Goal: Share content: Share content

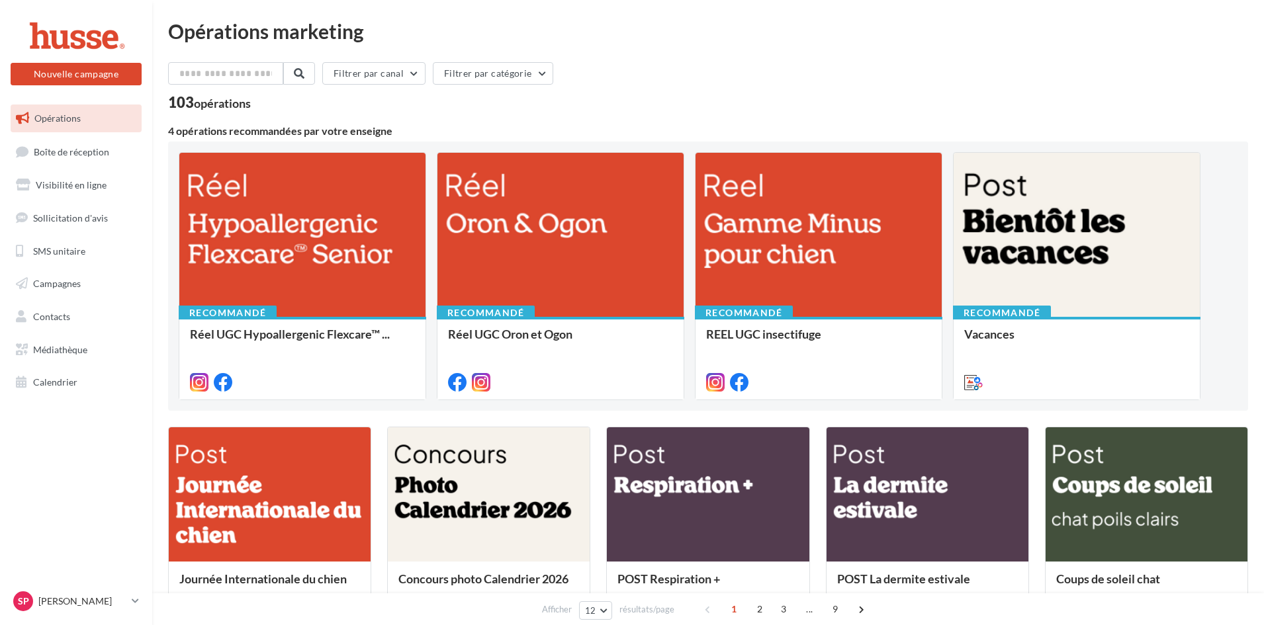
click at [72, 118] on span "Opérations" at bounding box center [57, 118] width 46 height 11
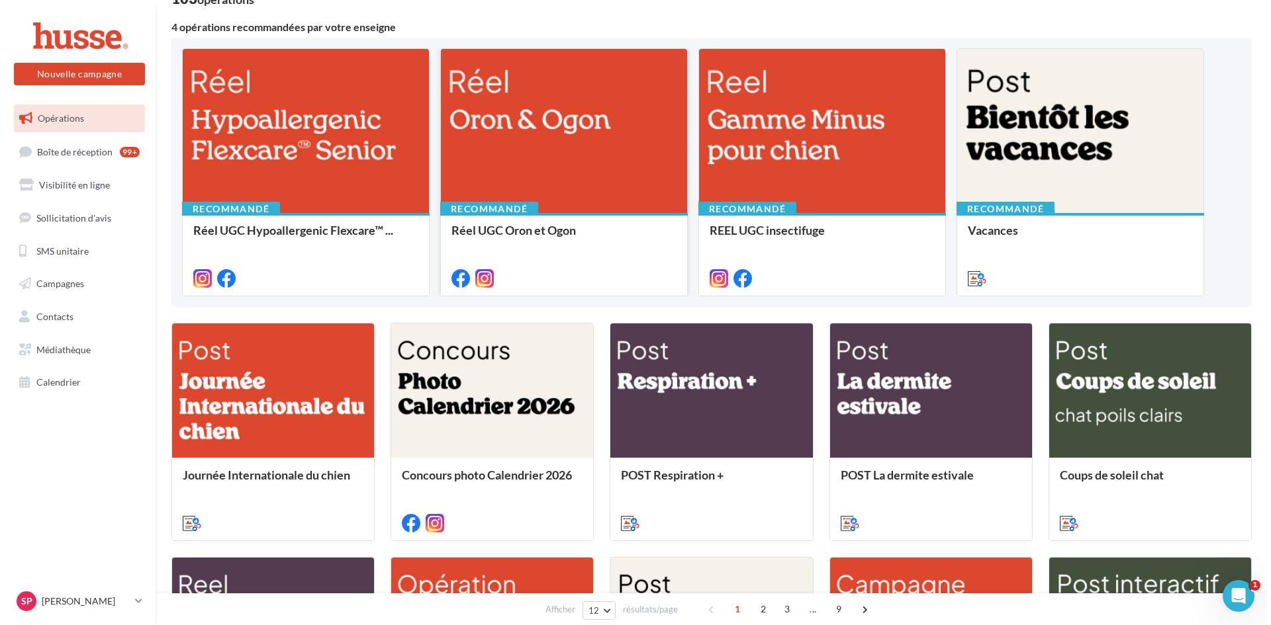
scroll to position [132, 0]
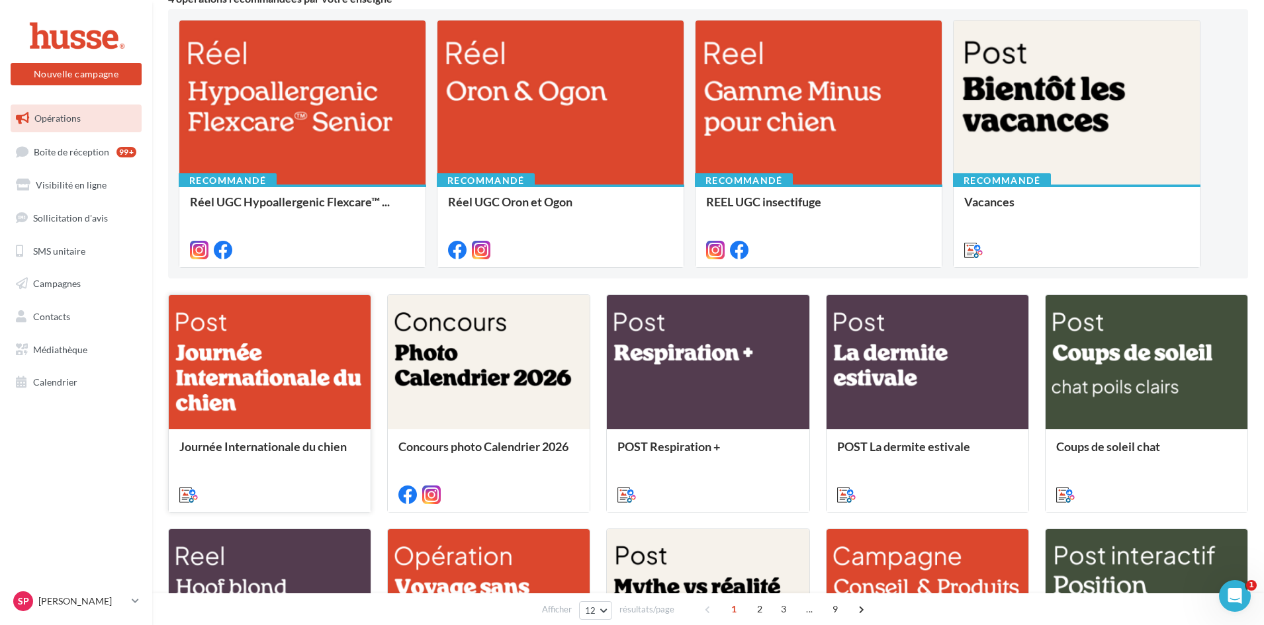
click at [244, 358] on div at bounding box center [270, 363] width 202 height 136
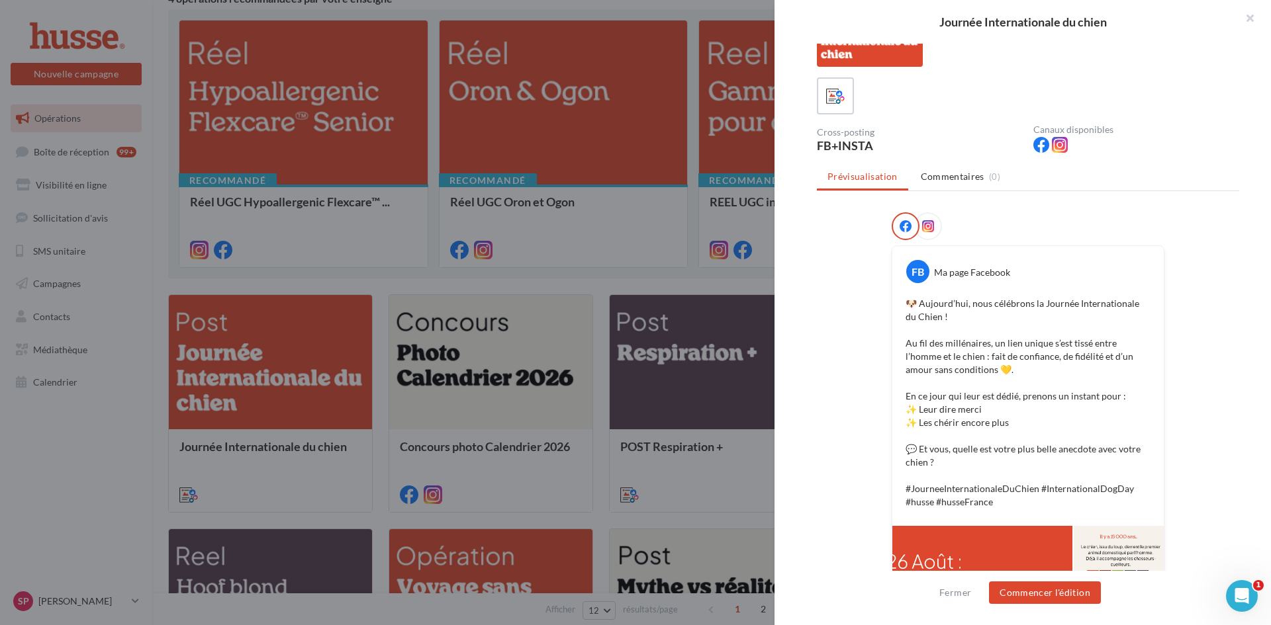
scroll to position [66, 0]
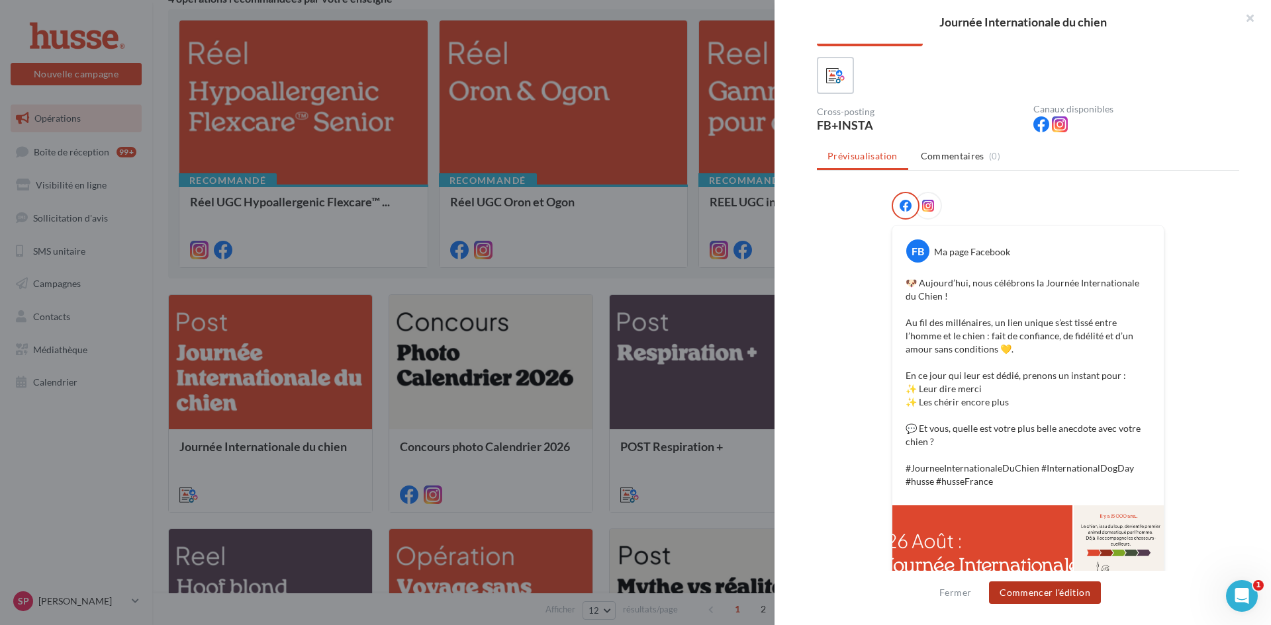
click at [1028, 599] on button "Commencer l'édition" at bounding box center [1045, 593] width 112 height 23
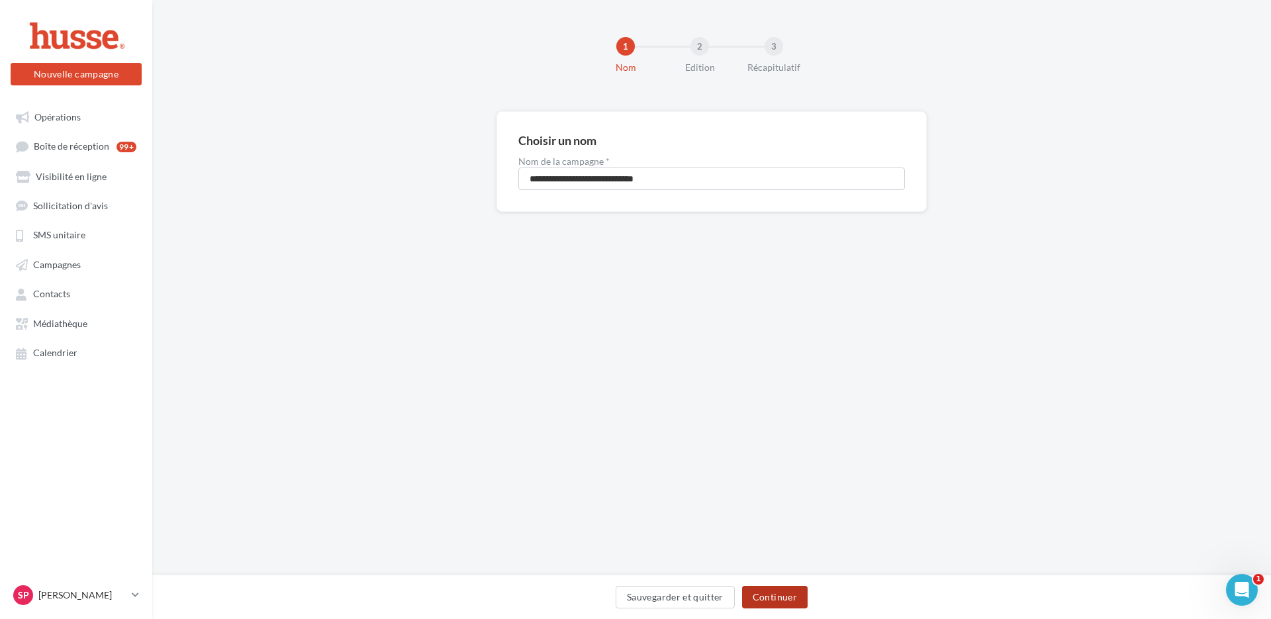
click at [774, 602] on button "Continuer" at bounding box center [775, 597] width 66 height 23
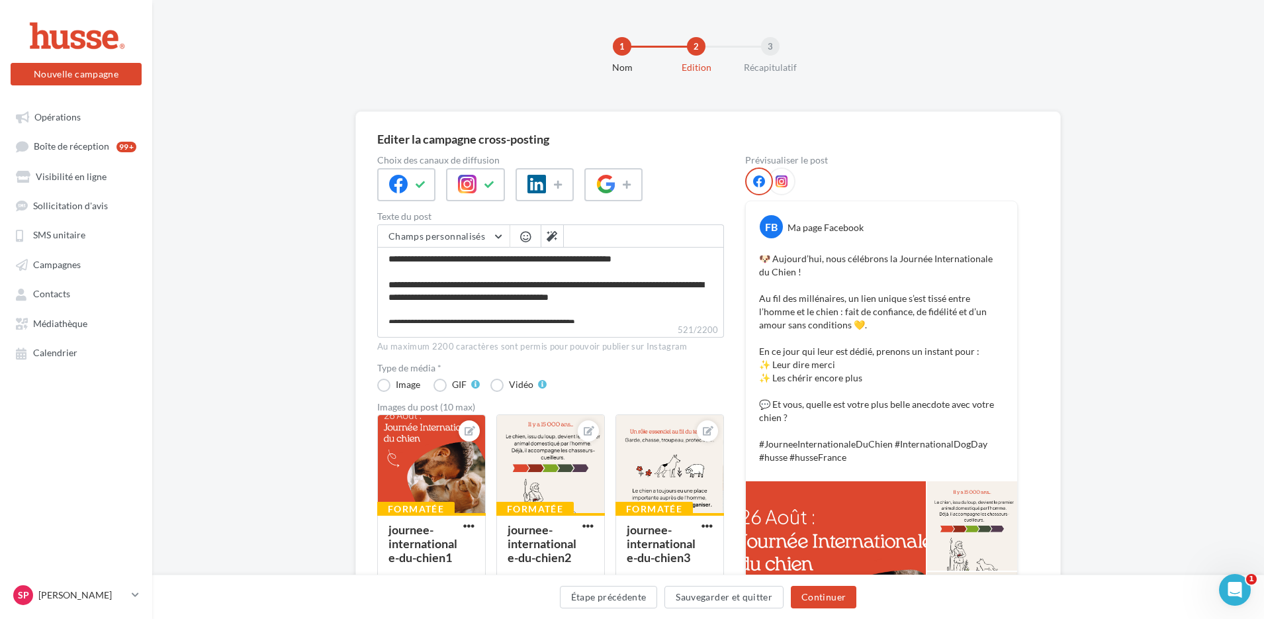
scroll to position [199, 0]
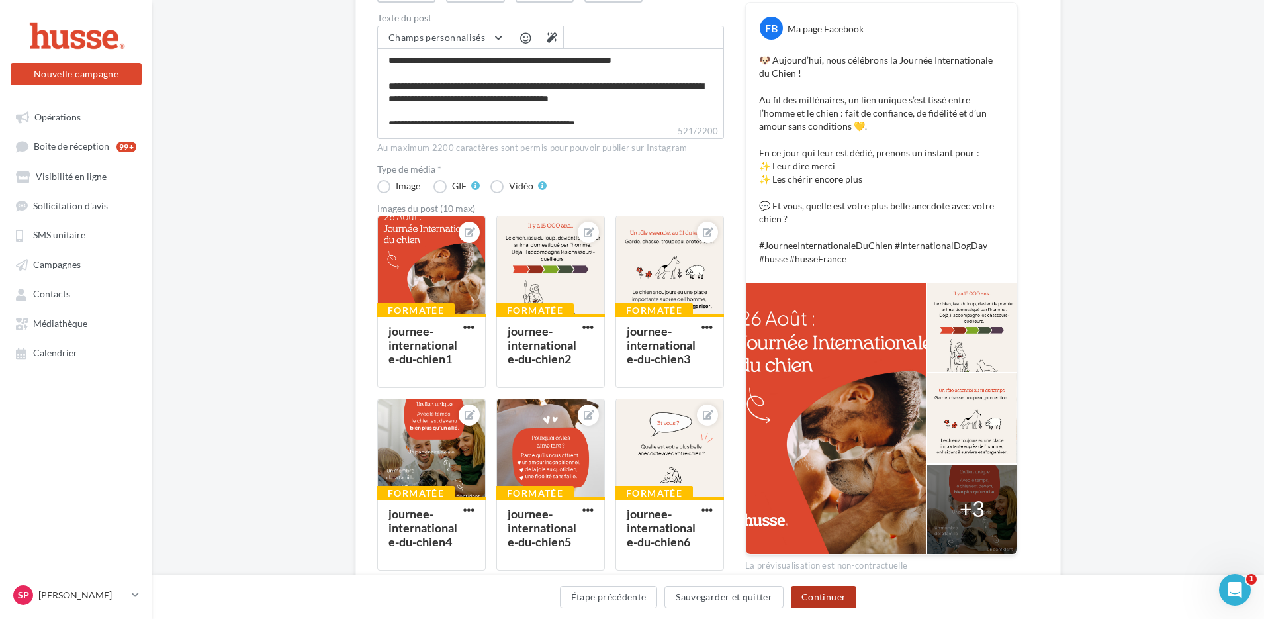
click at [811, 604] on button "Continuer" at bounding box center [824, 597] width 66 height 23
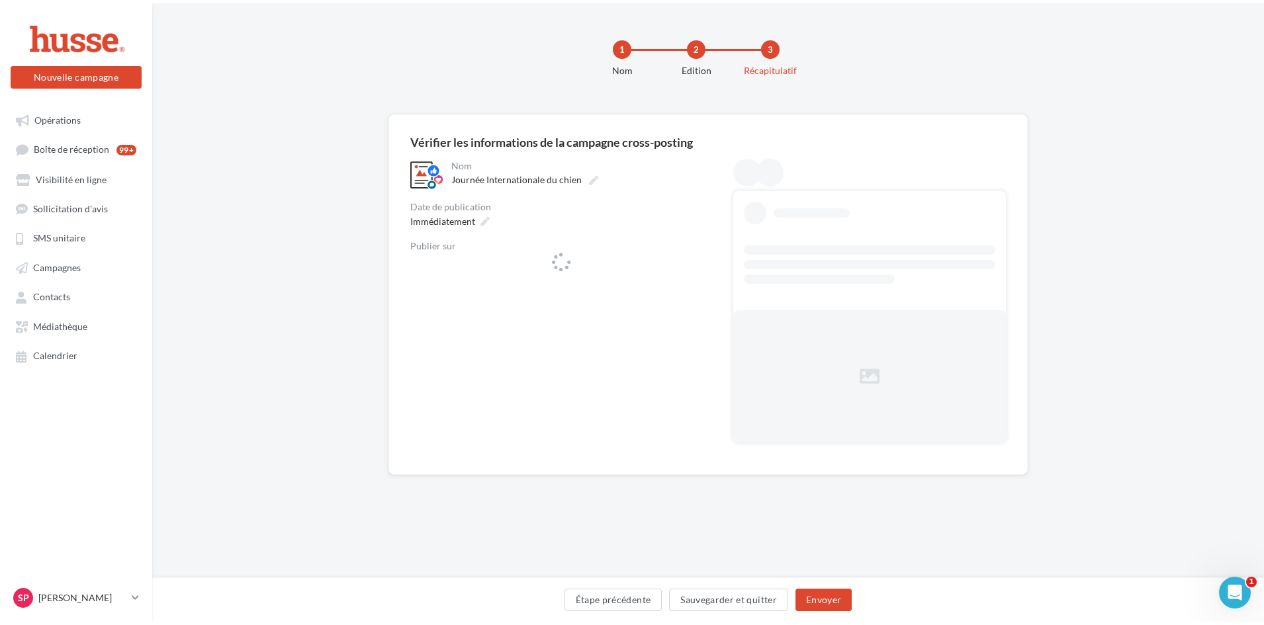
scroll to position [0, 0]
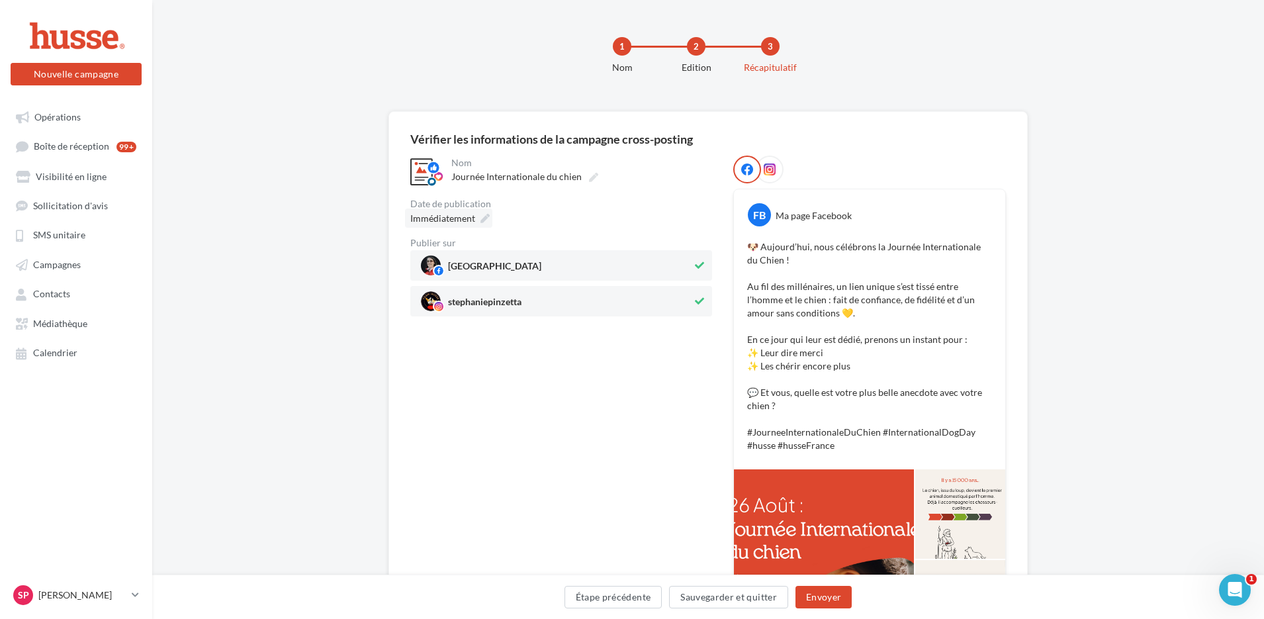
click at [485, 218] on icon at bounding box center [485, 218] width 9 height 9
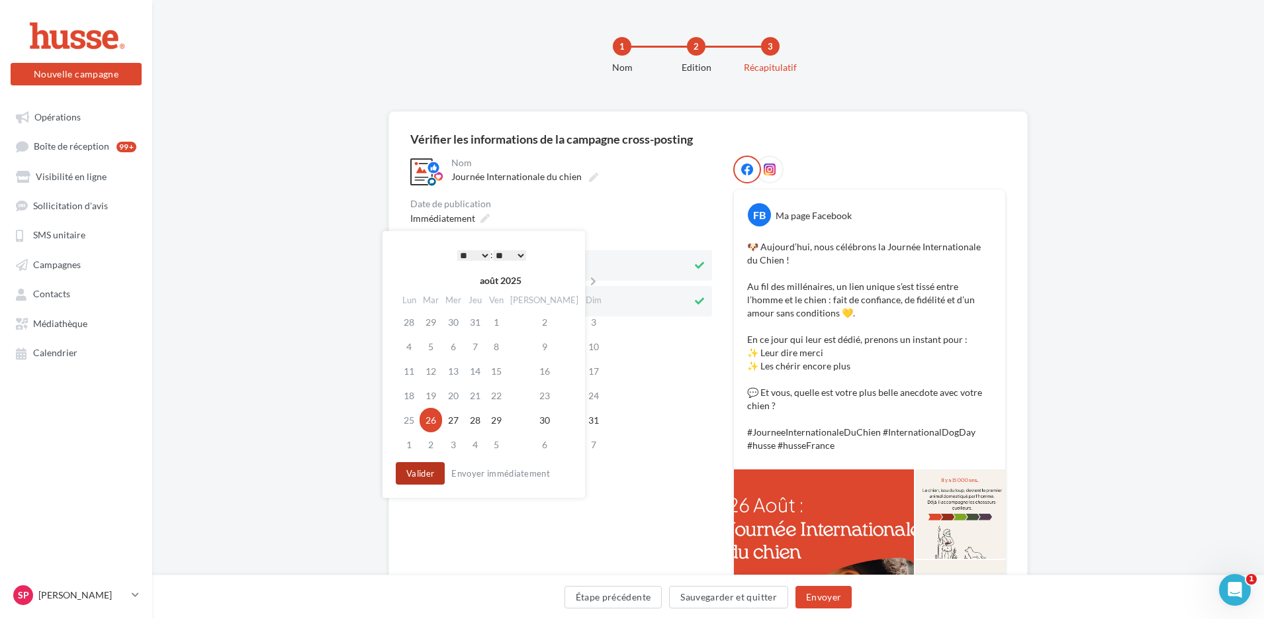
click at [420, 476] on button "Valider" at bounding box center [420, 473] width 49 height 23
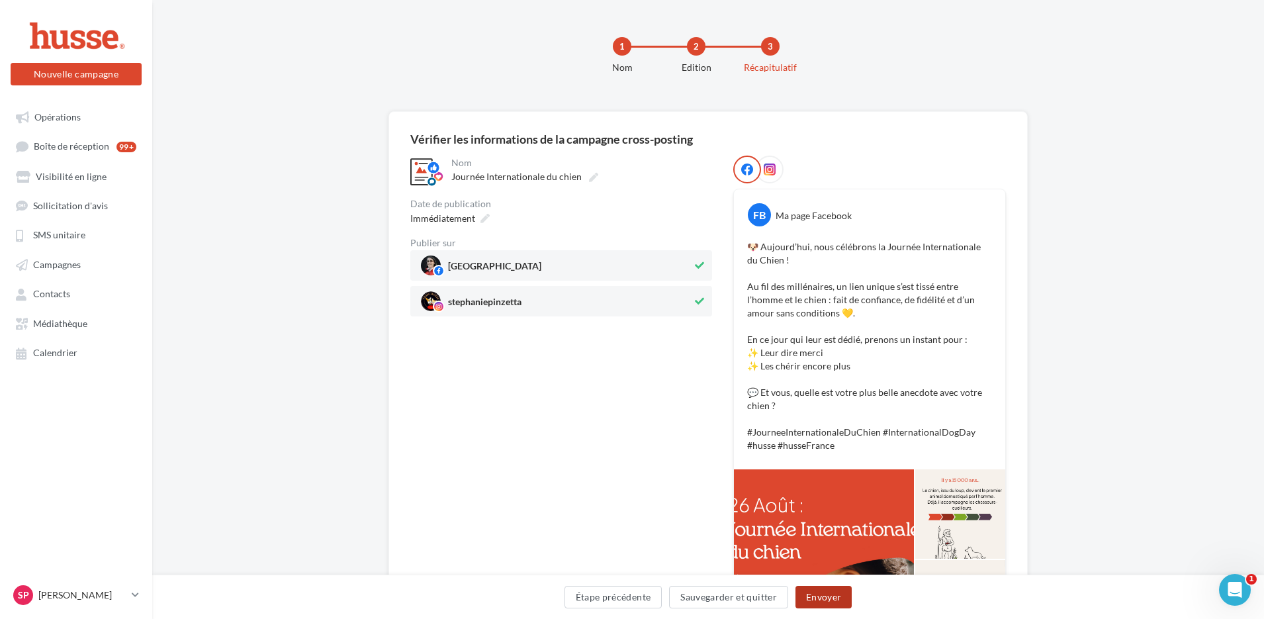
click at [819, 597] on button "Envoyer" at bounding box center [824, 597] width 56 height 23
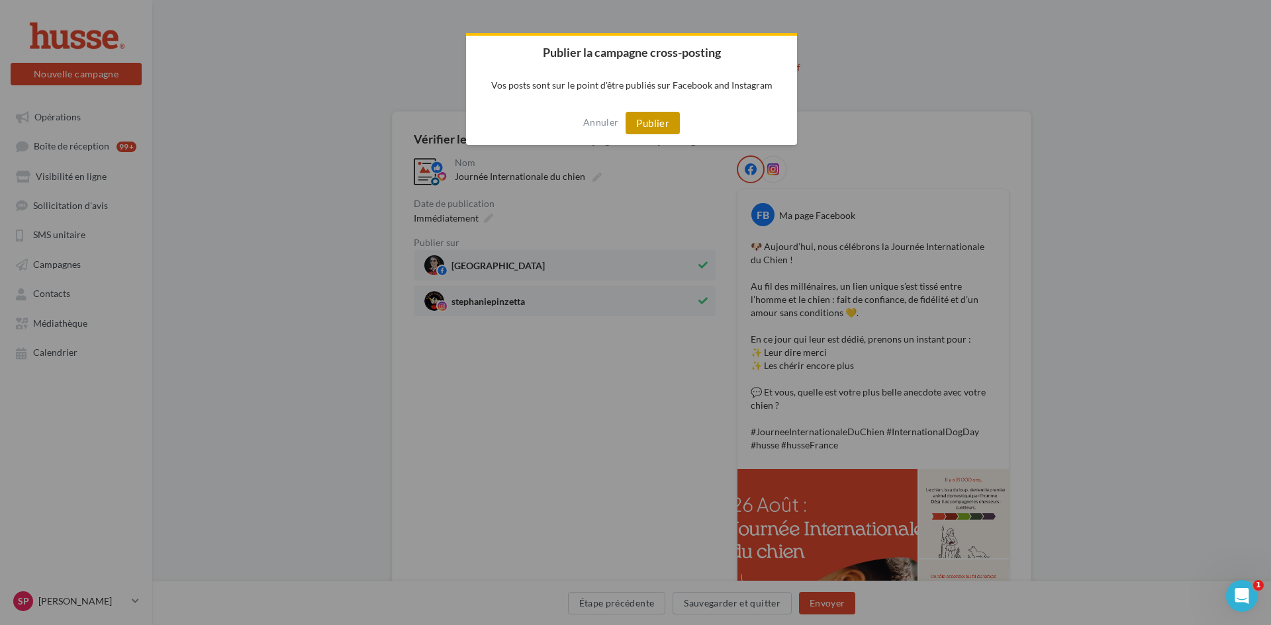
click at [661, 124] on button "Publier" at bounding box center [652, 123] width 54 height 23
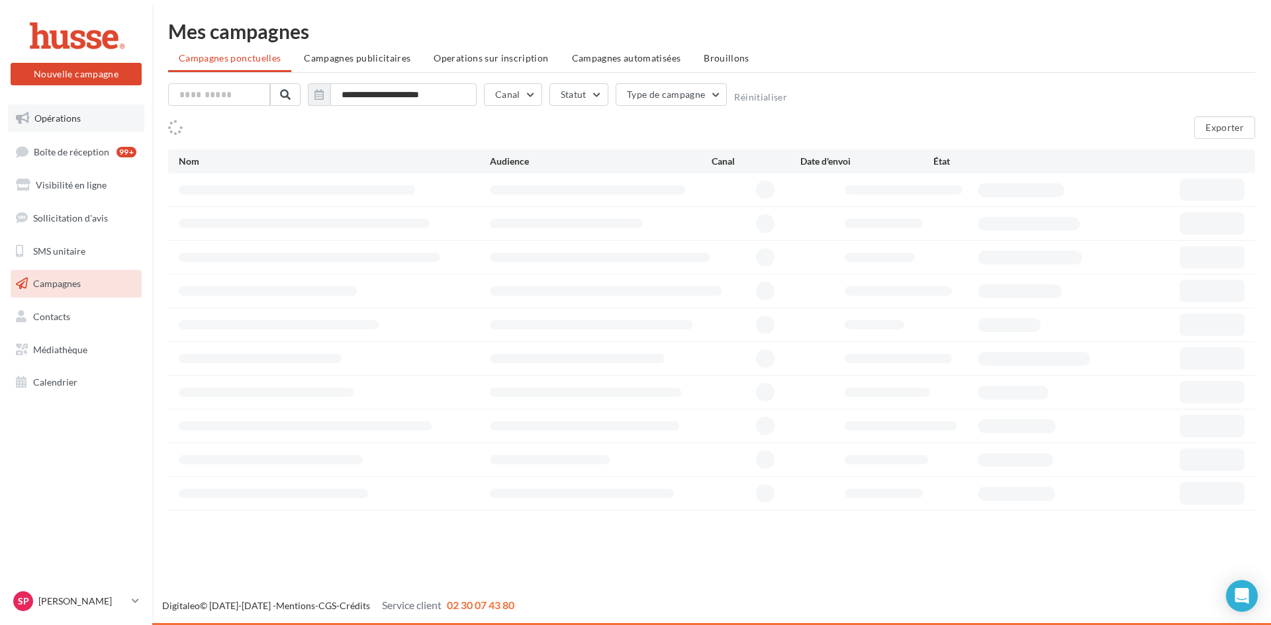
click at [52, 121] on span "Opérations" at bounding box center [57, 118] width 46 height 11
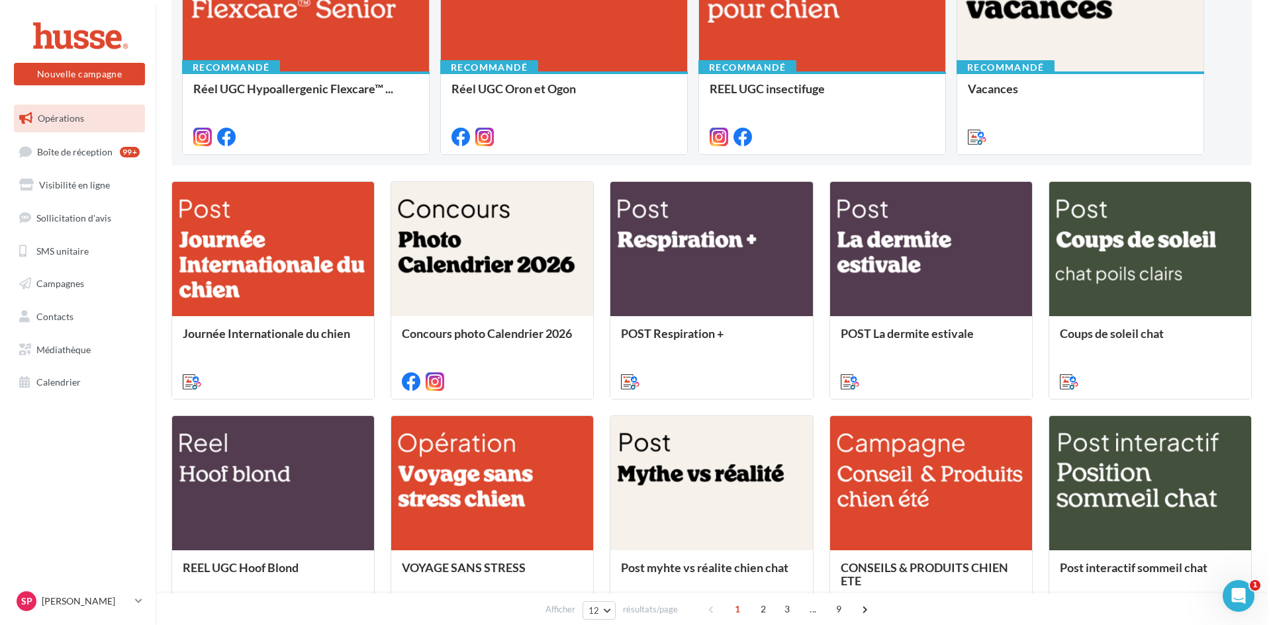
scroll to position [265, 0]
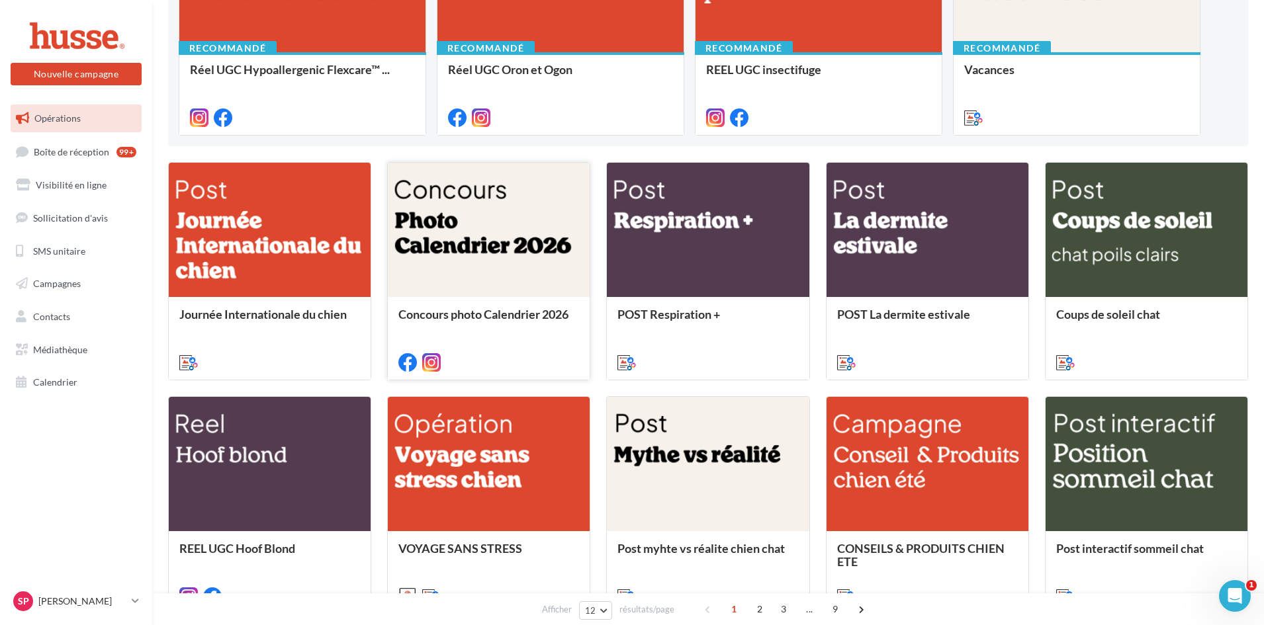
click at [430, 248] on div at bounding box center [489, 231] width 202 height 136
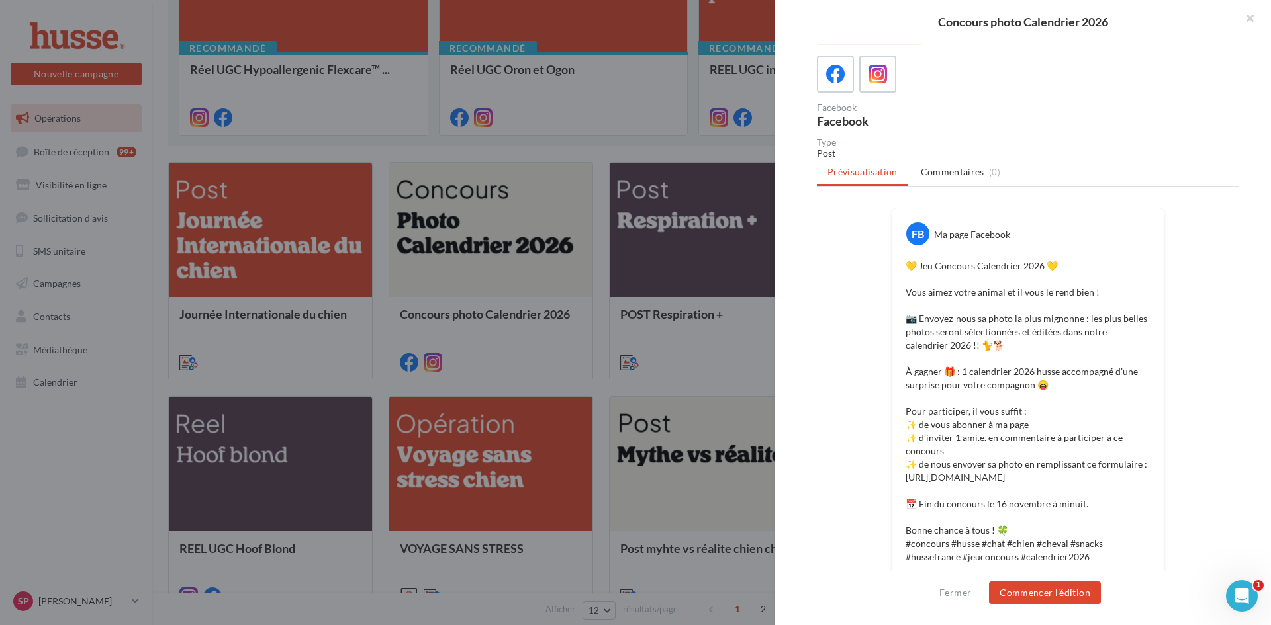
scroll to position [132, 0]
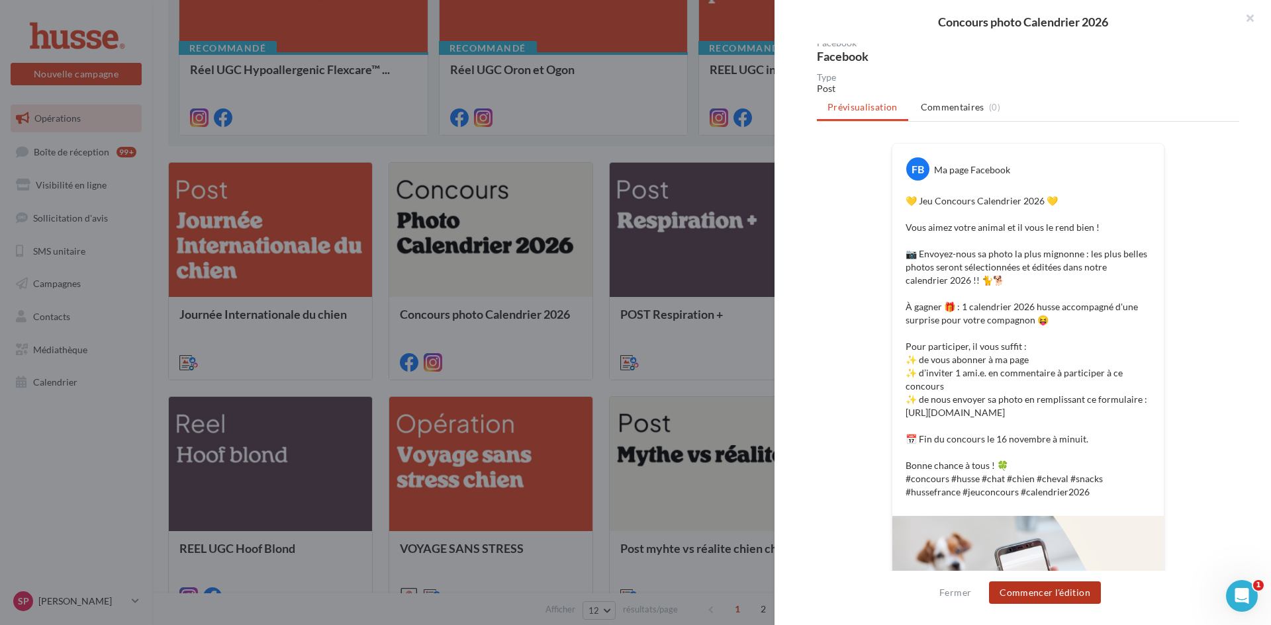
click at [1030, 591] on button "Commencer l'édition" at bounding box center [1045, 593] width 112 height 23
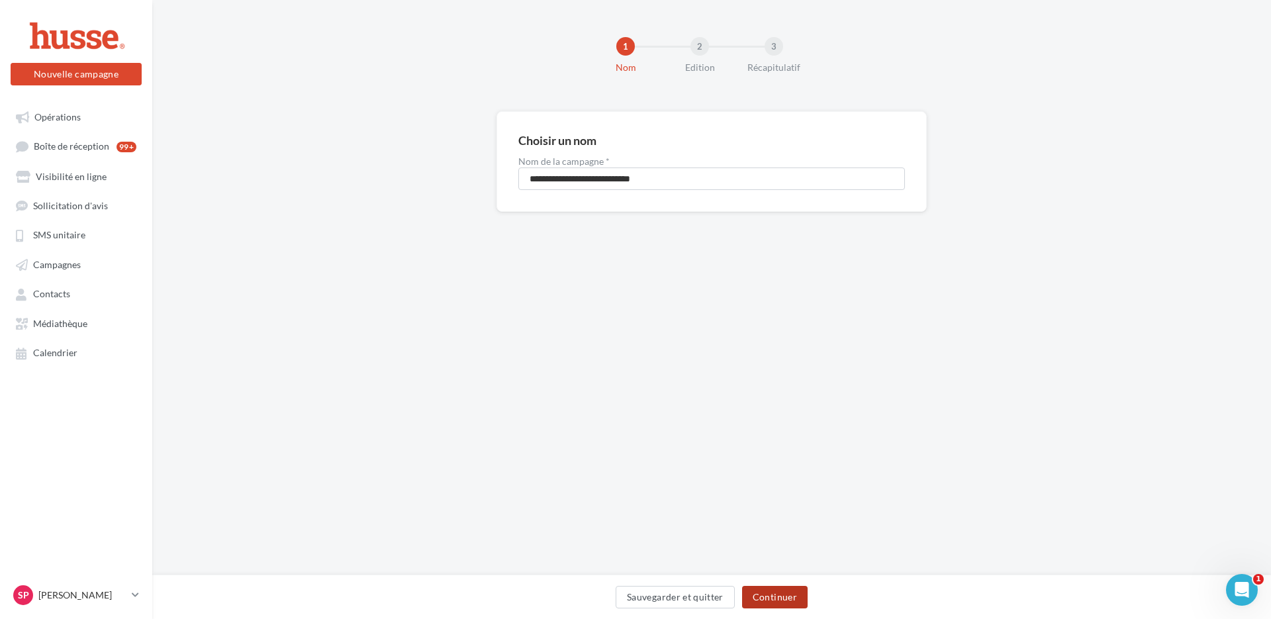
click at [790, 604] on button "Continuer" at bounding box center [775, 597] width 66 height 23
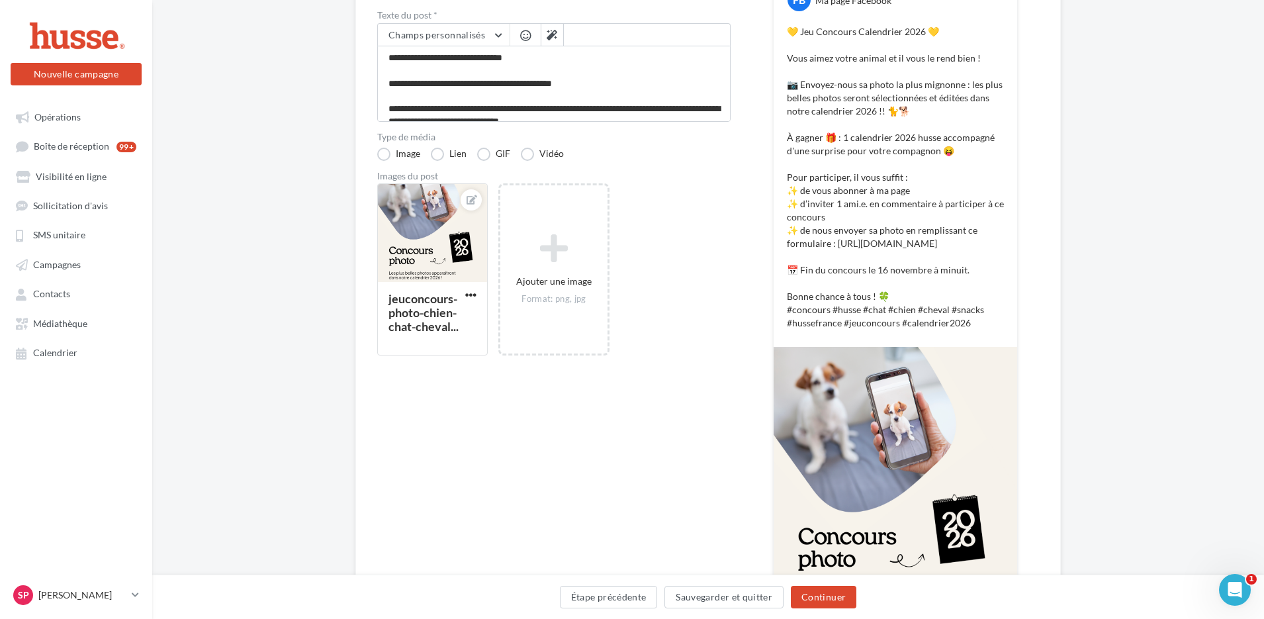
scroll to position [199, 0]
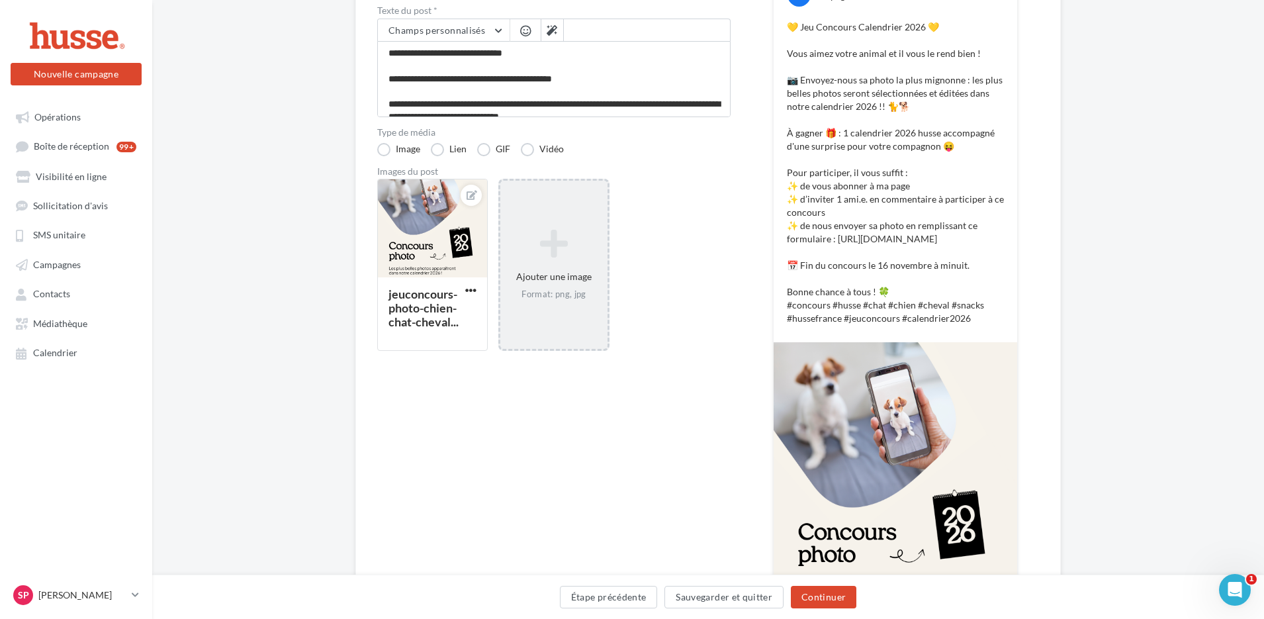
click at [547, 277] on div "Ajouter une image Format: png, jpg" at bounding box center [553, 264] width 107 height 85
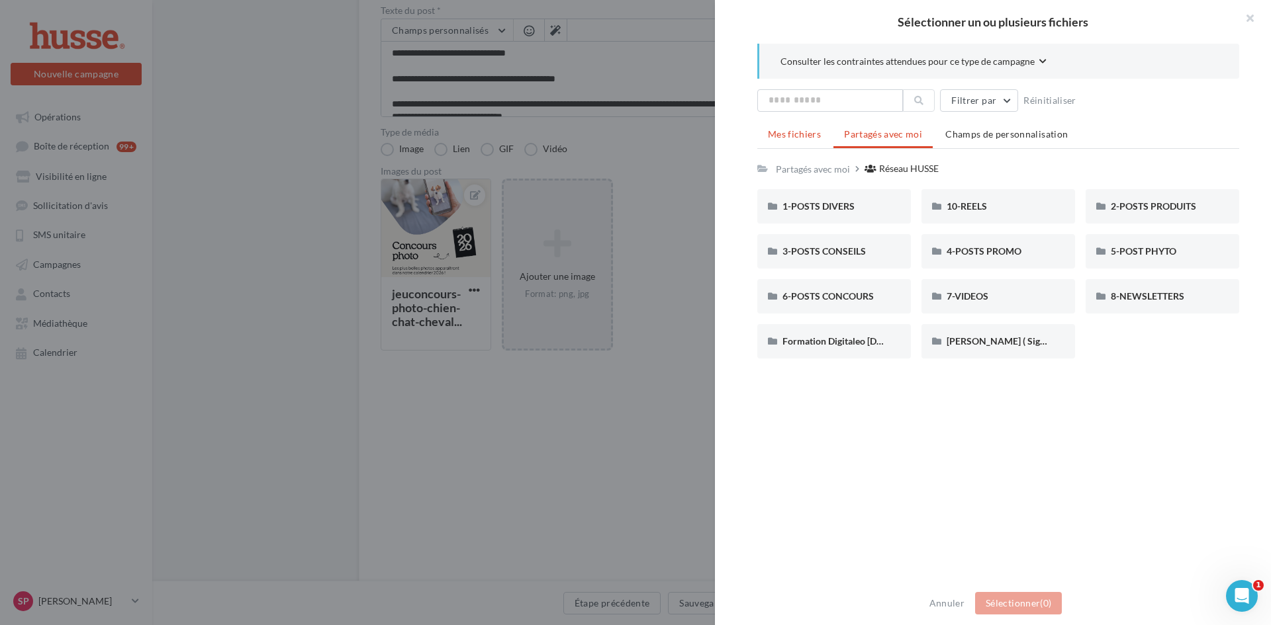
click at [788, 137] on span "Mes fichiers" at bounding box center [794, 133] width 53 height 11
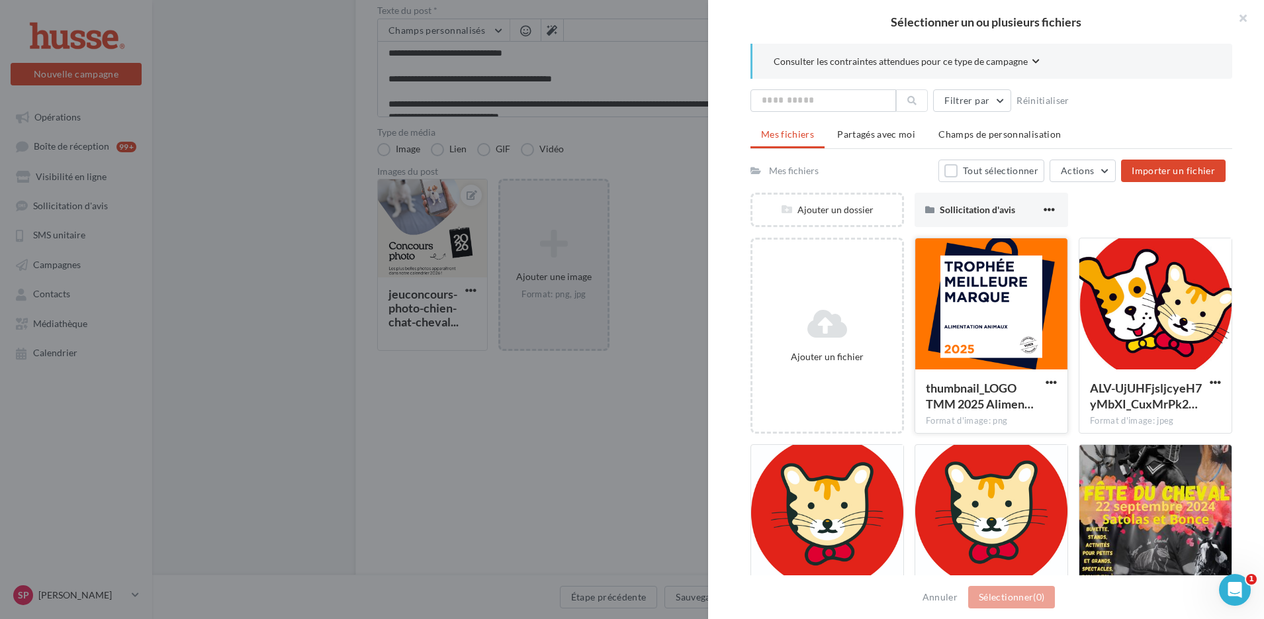
click at [1005, 300] on div at bounding box center [991, 304] width 152 height 132
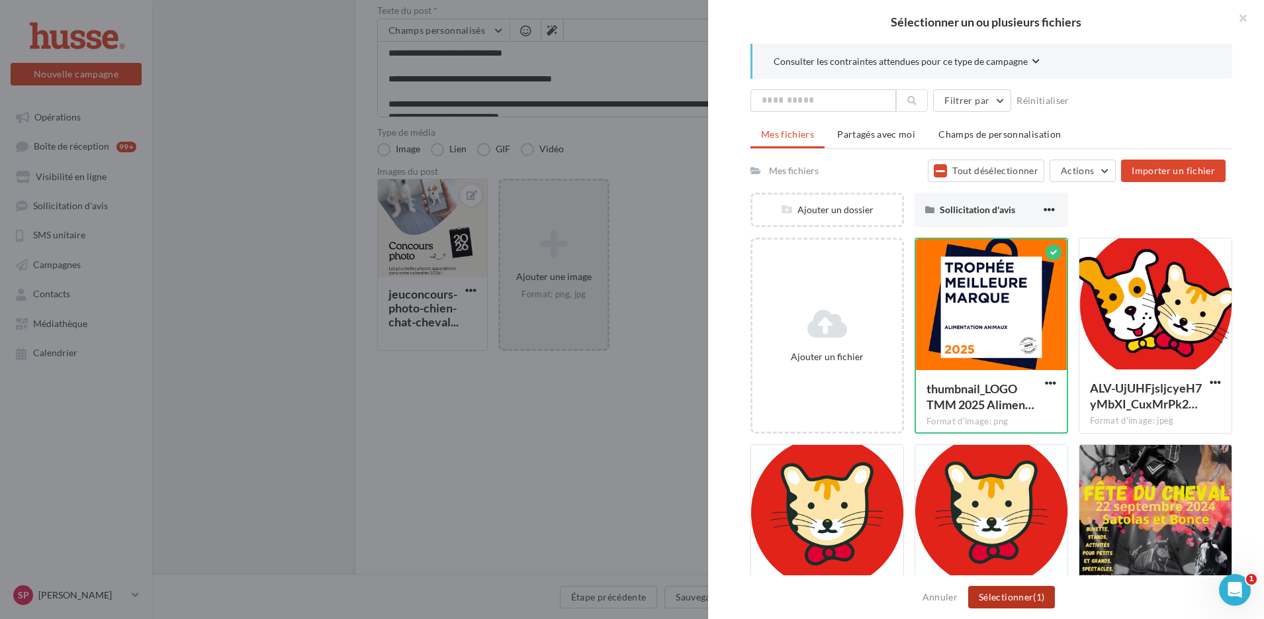
click at [994, 604] on button "Sélectionner (1)" at bounding box center [1011, 597] width 87 height 23
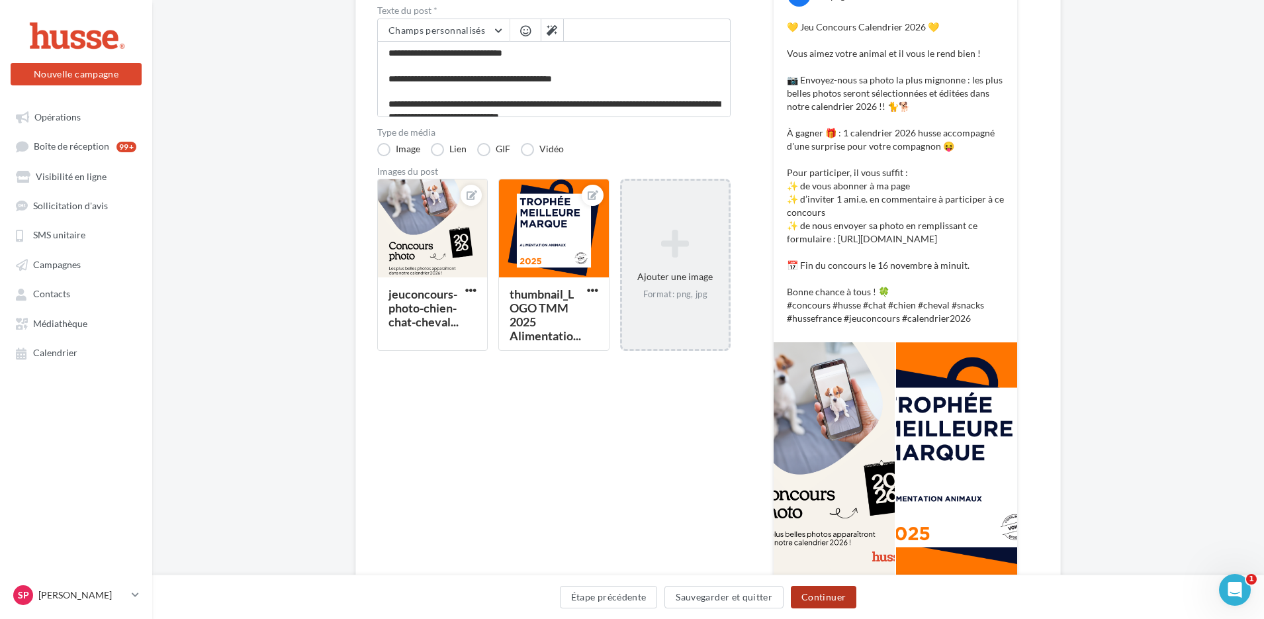
click at [831, 600] on button "Continuer" at bounding box center [824, 597] width 66 height 23
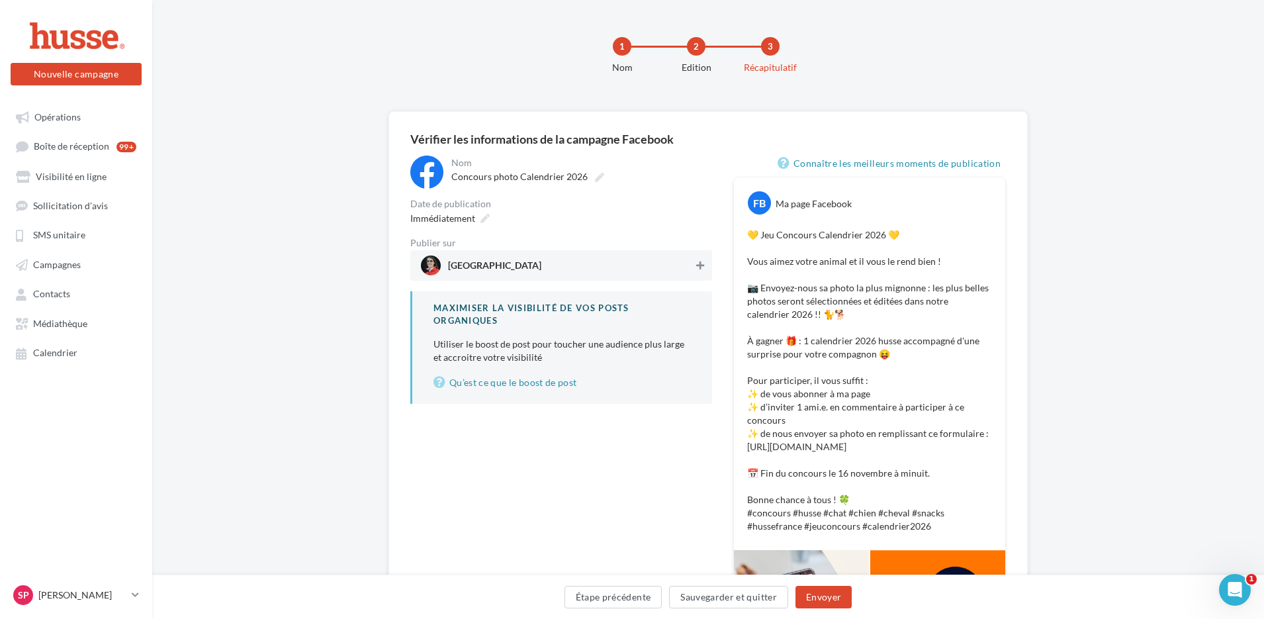
click at [701, 265] on icon at bounding box center [700, 265] width 8 height 9
click at [455, 221] on span "Immédiatement" at bounding box center [442, 217] width 65 height 11
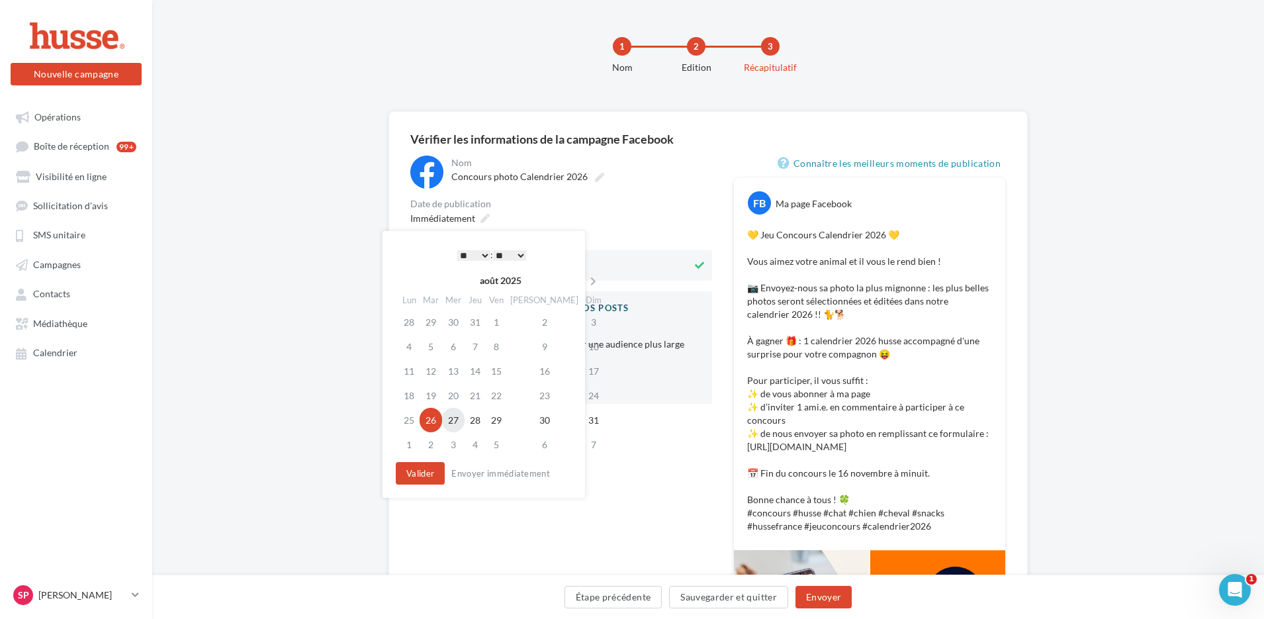
click at [459, 418] on td "27" at bounding box center [453, 420] width 23 height 24
click at [434, 394] on td "19" at bounding box center [431, 395] width 23 height 24
click at [483, 252] on select "* * * * * * * * * * ** ** ** ** ** ** ** ** ** ** ** ** ** **" at bounding box center [473, 255] width 33 height 11
click at [418, 474] on button "Valider" at bounding box center [420, 473] width 49 height 23
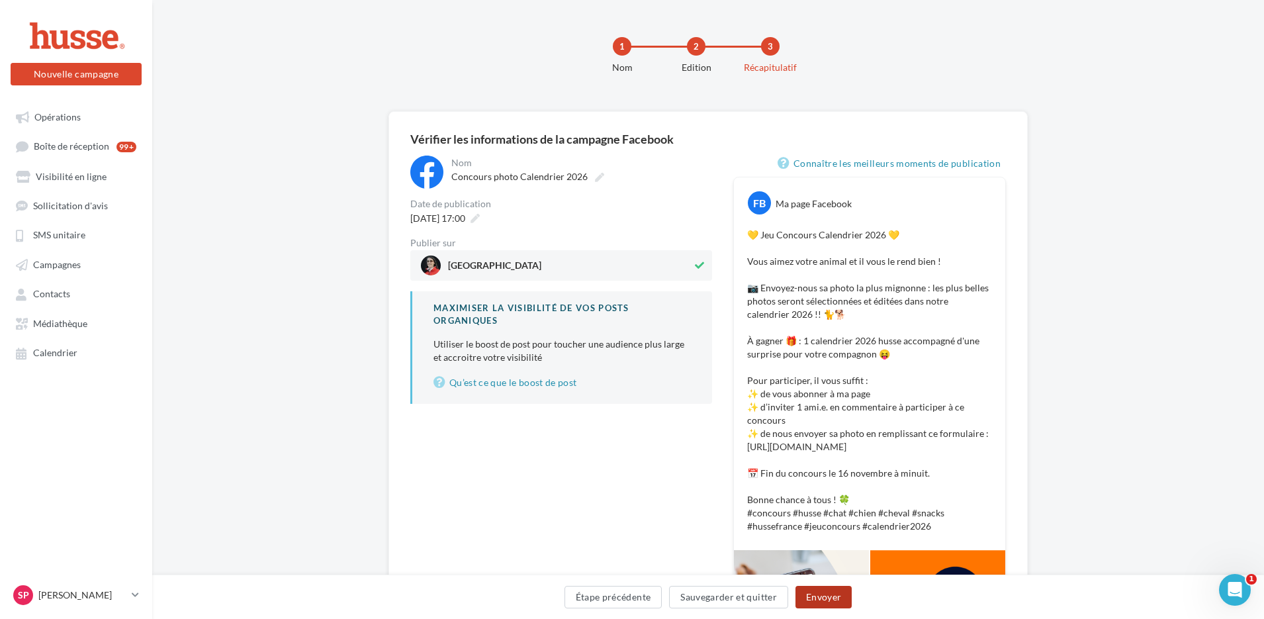
click at [819, 596] on button "Envoyer" at bounding box center [824, 597] width 56 height 23
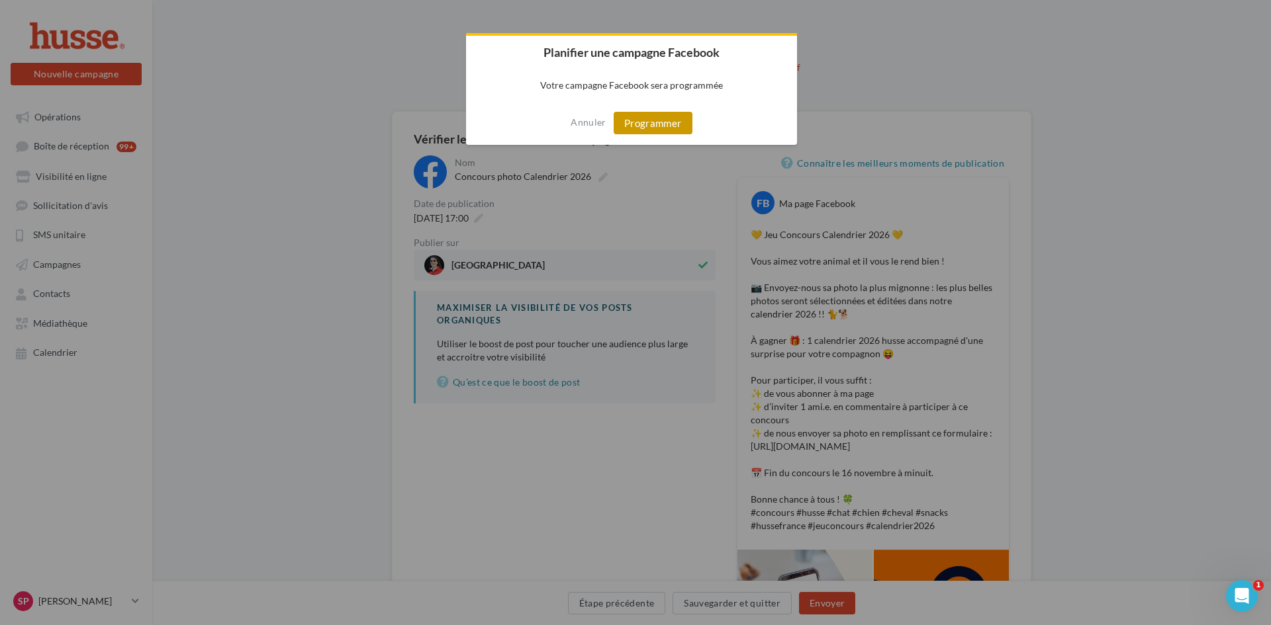
click at [639, 122] on button "Programmer" at bounding box center [653, 123] width 79 height 23
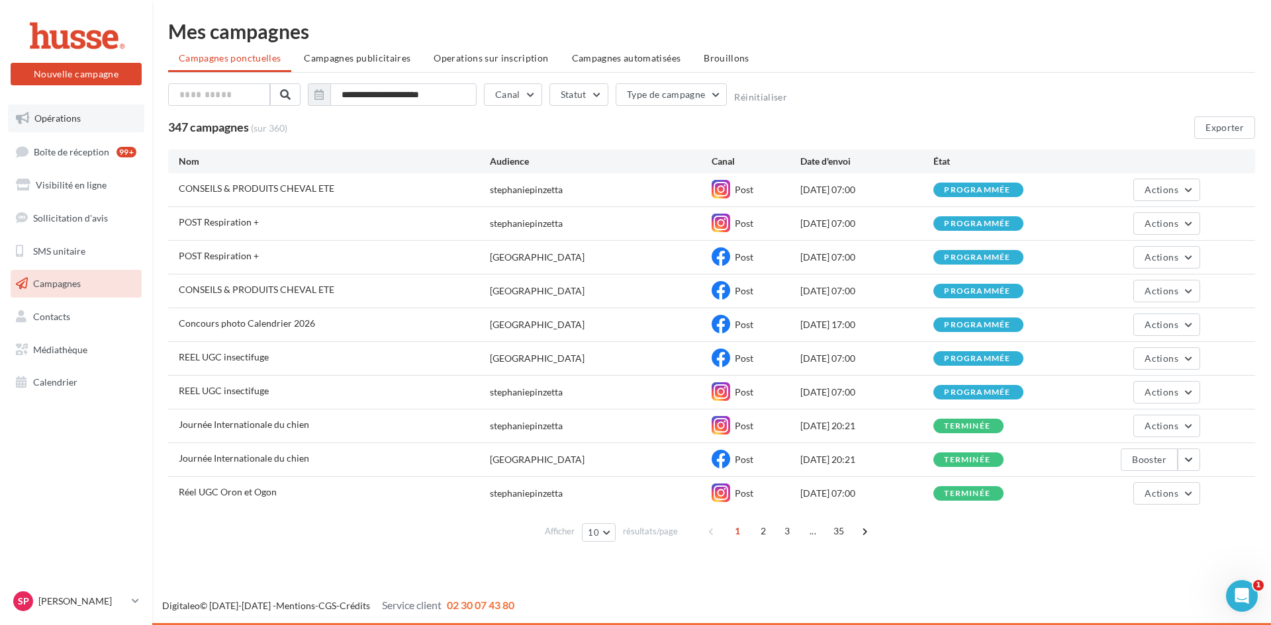
click at [42, 110] on link "Opérations" at bounding box center [76, 119] width 136 height 28
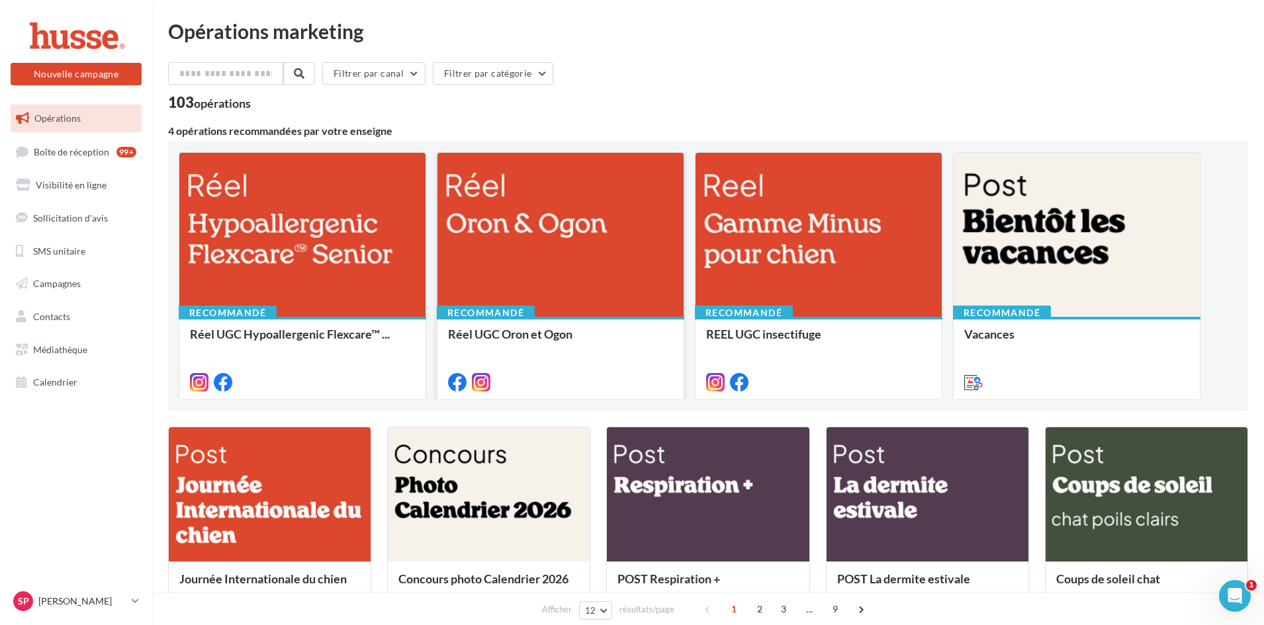
click at [536, 216] on div at bounding box center [560, 235] width 246 height 165
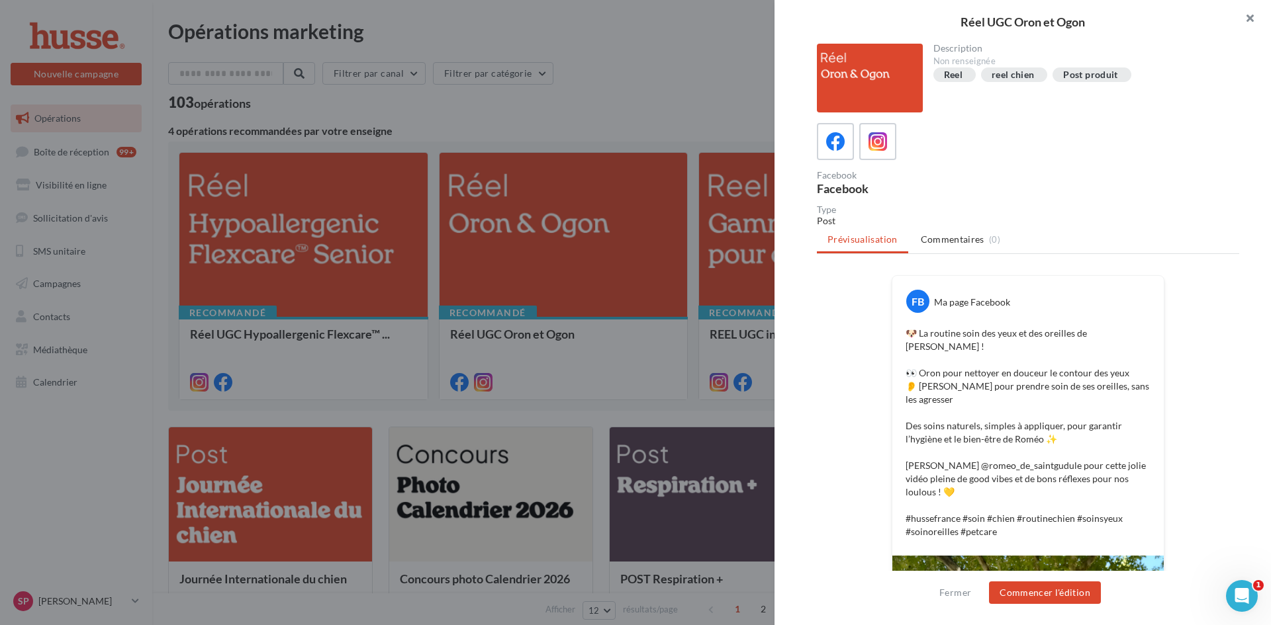
click at [1250, 18] on button "button" at bounding box center [1244, 20] width 53 height 40
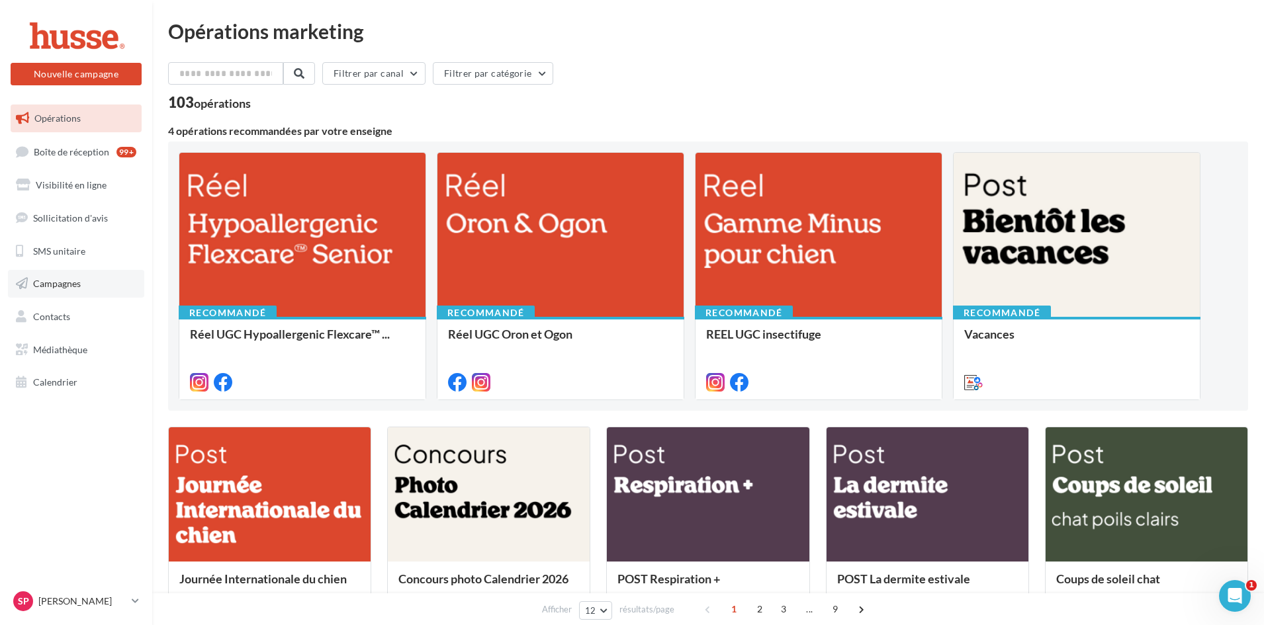
click at [51, 289] on span "Campagnes" at bounding box center [57, 283] width 48 height 11
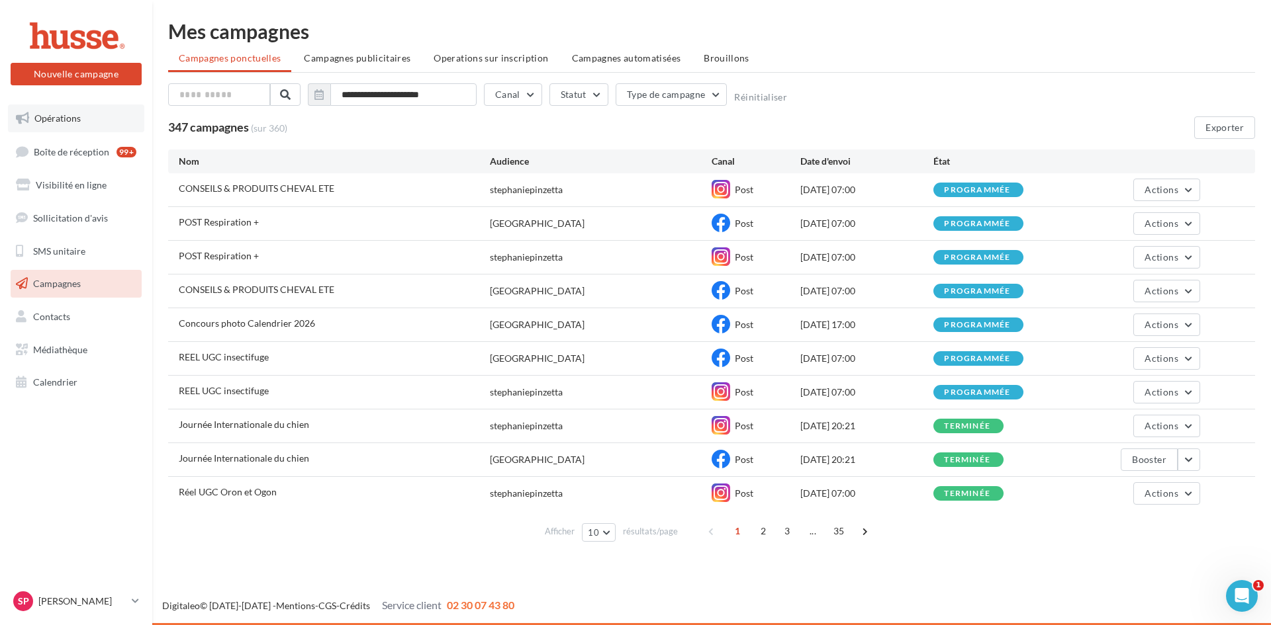
click at [64, 122] on span "Opérations" at bounding box center [57, 118] width 46 height 11
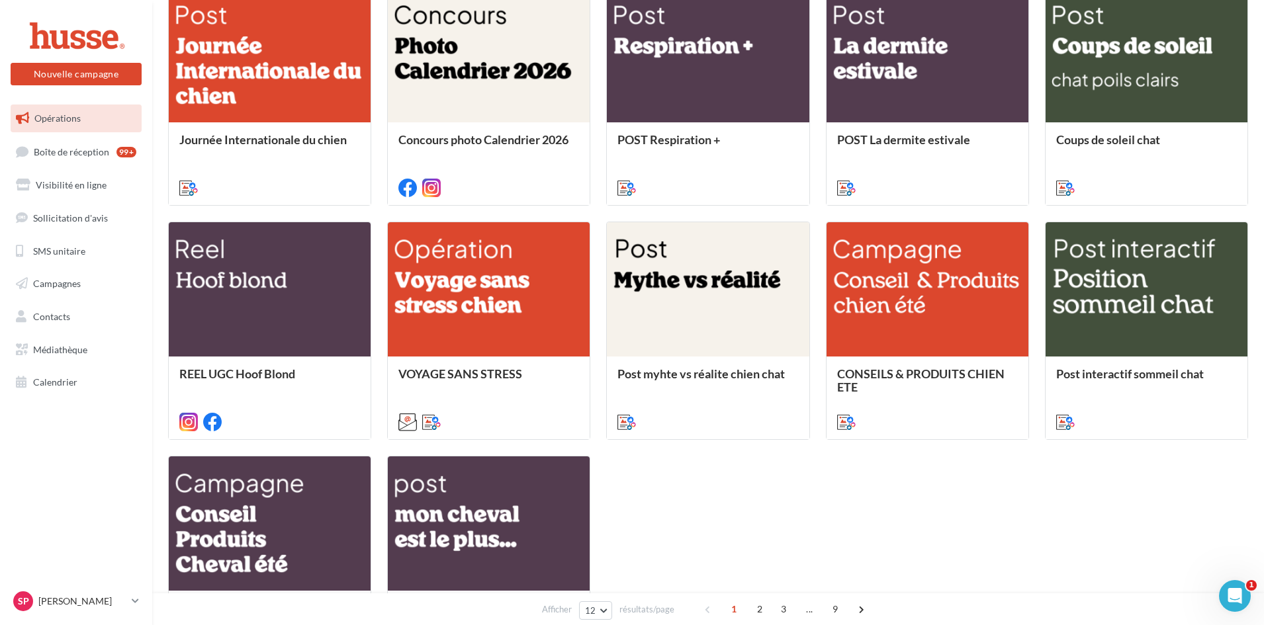
scroll to position [463, 0]
